Goal: Information Seeking & Learning: Check status

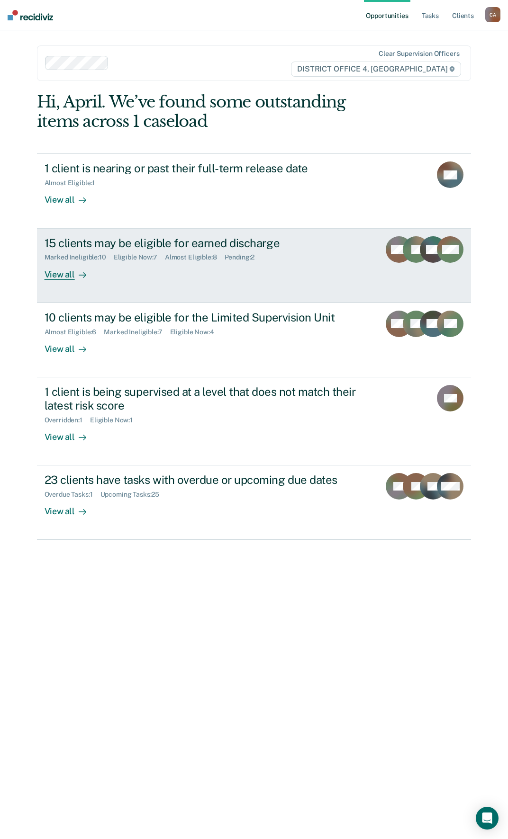
click at [190, 245] on div "15 clients may be eligible for earned discharge" at bounding box center [209, 243] width 328 height 14
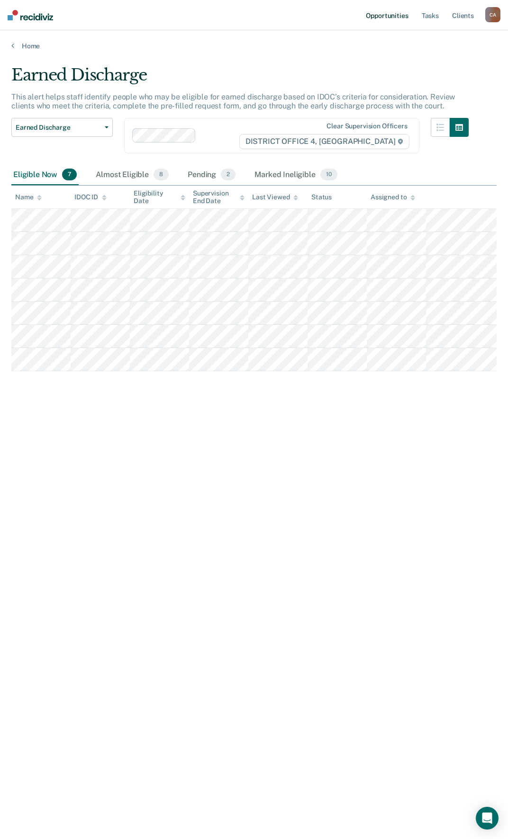
click at [400, 12] on link "Opportunities" at bounding box center [387, 15] width 46 height 30
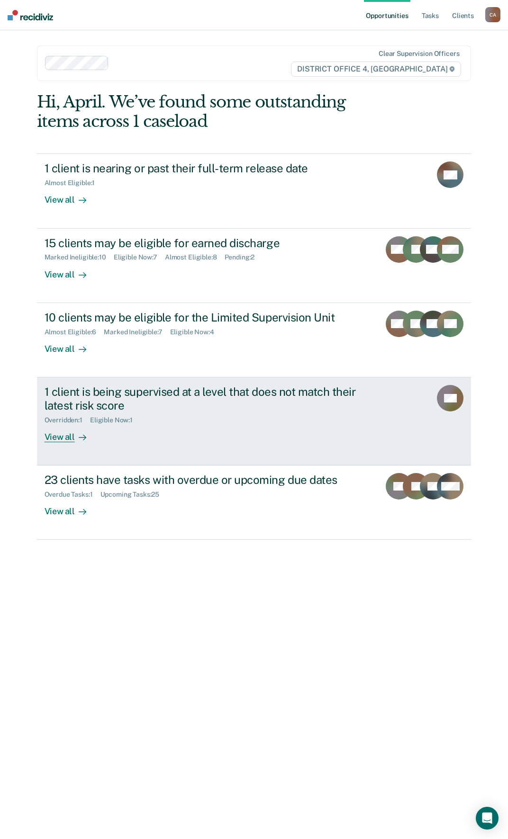
click at [202, 394] on div "1 client is being supervised at a level that does not match their latest risk s…" at bounding box center [211, 398] width 332 height 27
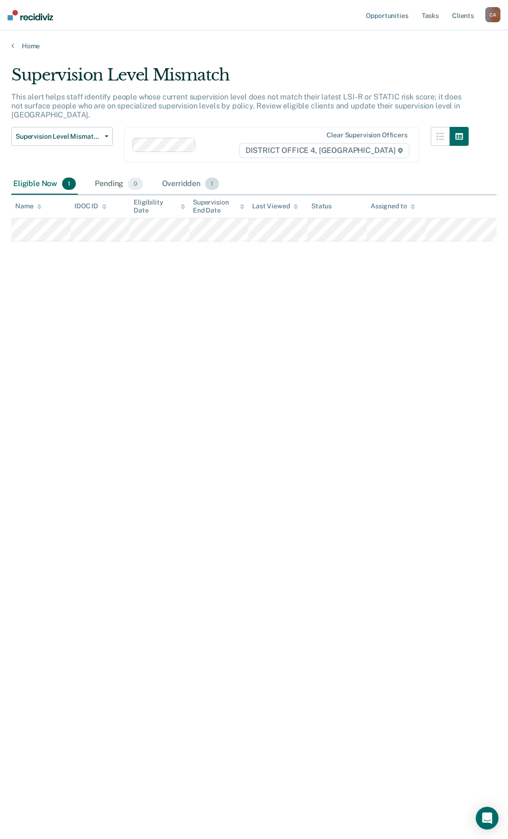
click at [207, 181] on span "1" at bounding box center [212, 184] width 14 height 12
click at [39, 183] on div "Eligible Now 1" at bounding box center [44, 184] width 66 height 21
click at [184, 185] on div "Overridden 1" at bounding box center [190, 184] width 61 height 21
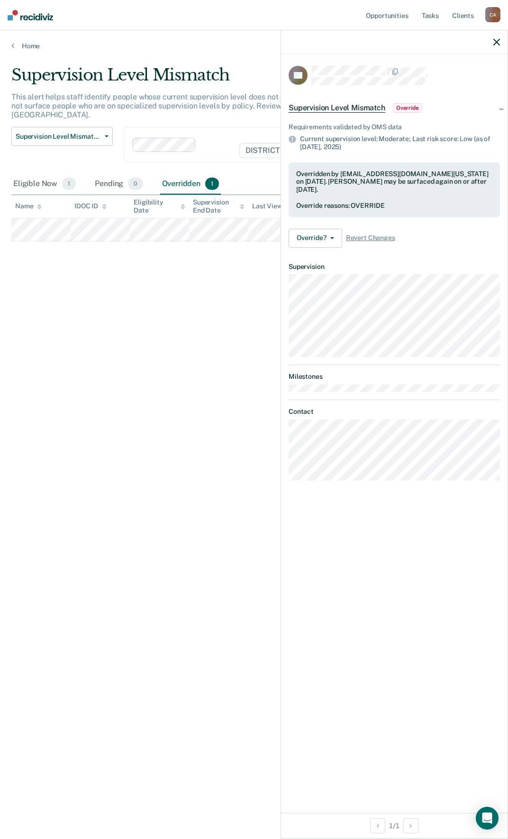
click at [494, 41] on icon "button" at bounding box center [496, 42] width 7 height 7
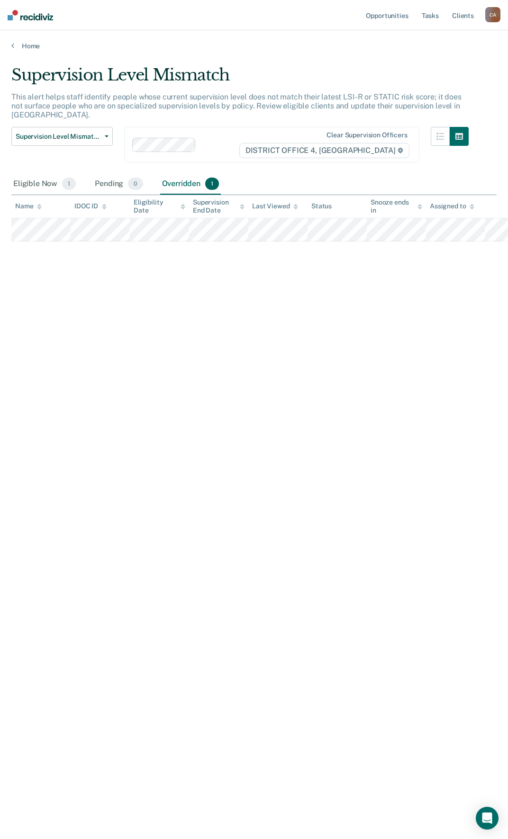
click at [241, 23] on nav "Opportunities Tasks Client s [PERSON_NAME] C A Profile How it works Log Out" at bounding box center [254, 15] width 508 height 30
click at [397, 13] on link "Opportunities" at bounding box center [387, 15] width 46 height 30
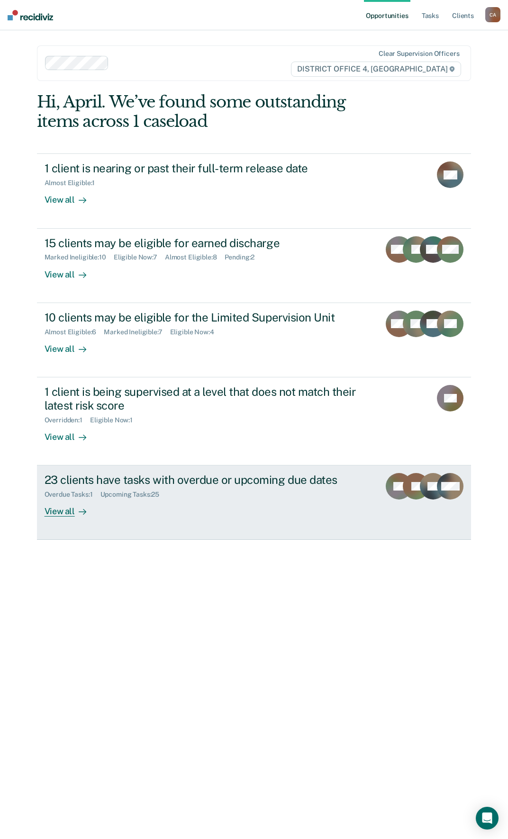
click at [202, 480] on div "23 clients have tasks with overdue or upcoming due dates" at bounding box center [209, 480] width 328 height 14
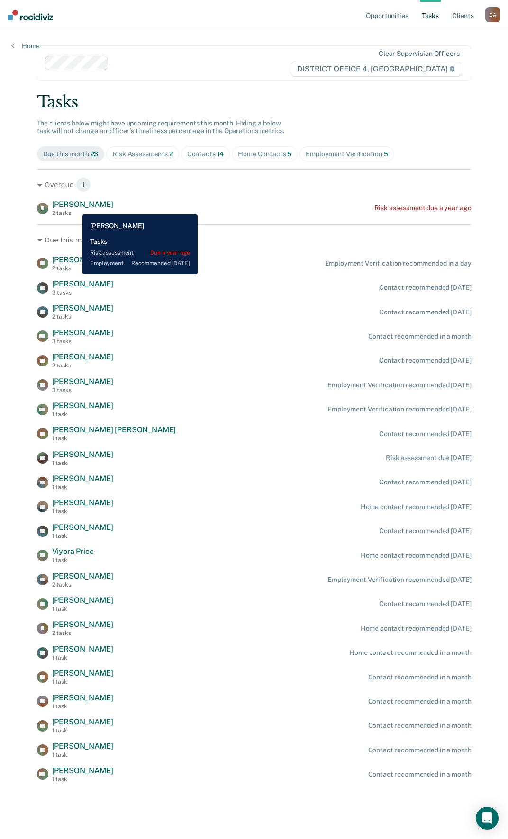
click at [75, 207] on span "[PERSON_NAME]" at bounding box center [82, 204] width 61 height 9
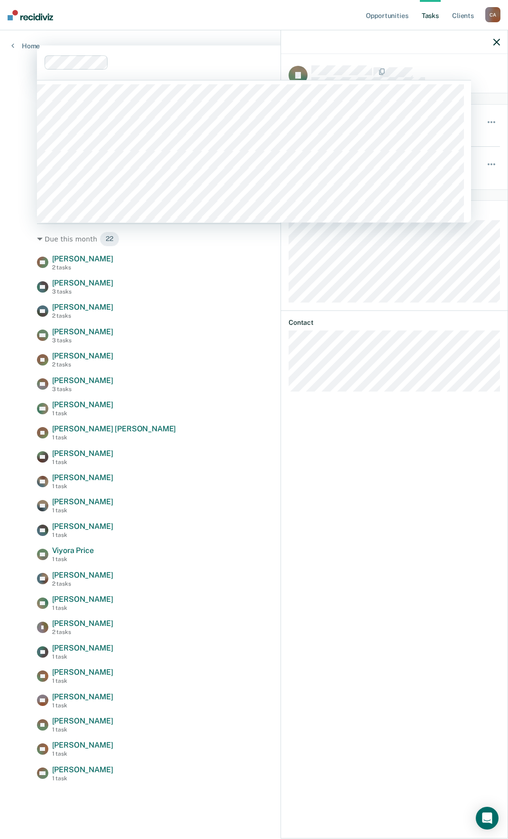
click at [198, 69] on div at bounding box center [168, 62] width 247 height 14
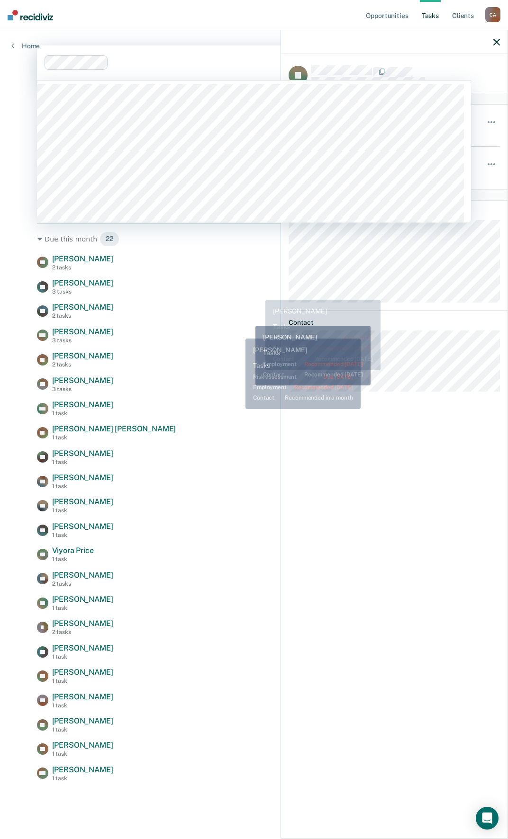
click at [233, 332] on div "MC [PERSON_NAME] 3 tasks Contact recommended in a month" at bounding box center [254, 335] width 434 height 17
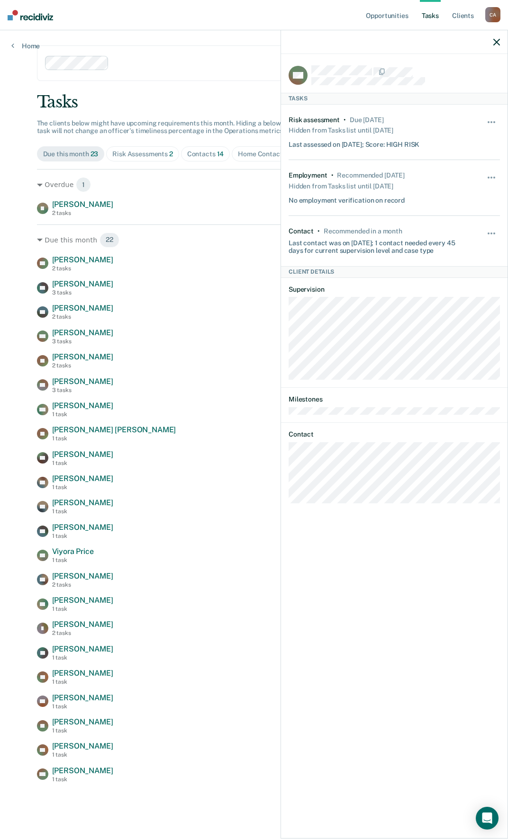
click at [498, 43] on icon "button" at bounding box center [496, 42] width 7 height 7
